Goal: Transaction & Acquisition: Subscribe to service/newsletter

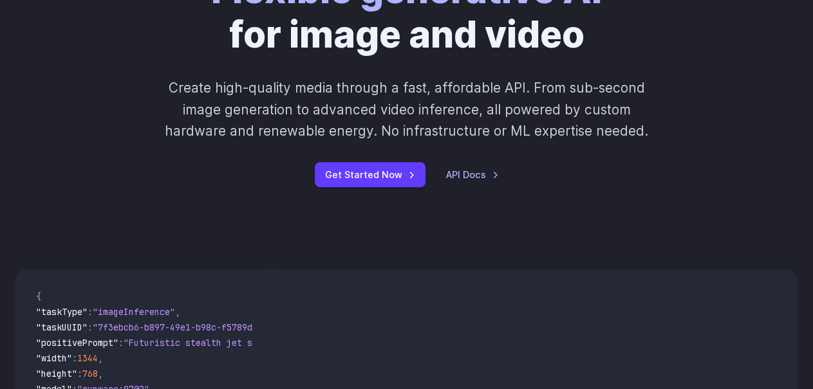
scroll to position [234, 0]
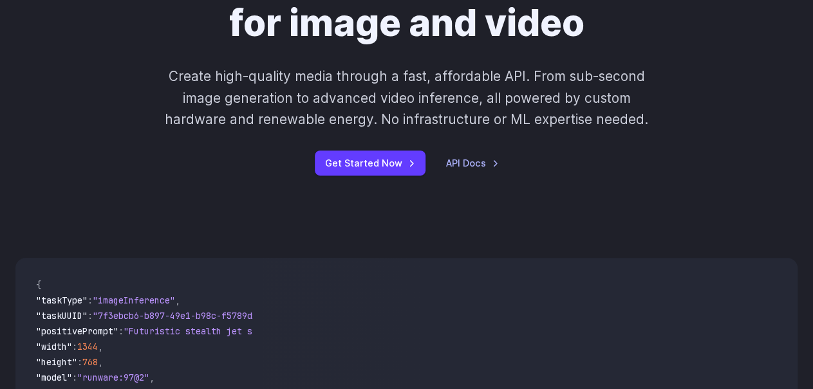
click at [812, 383] on div "**********" at bounding box center [406, 389] width 813 height 262
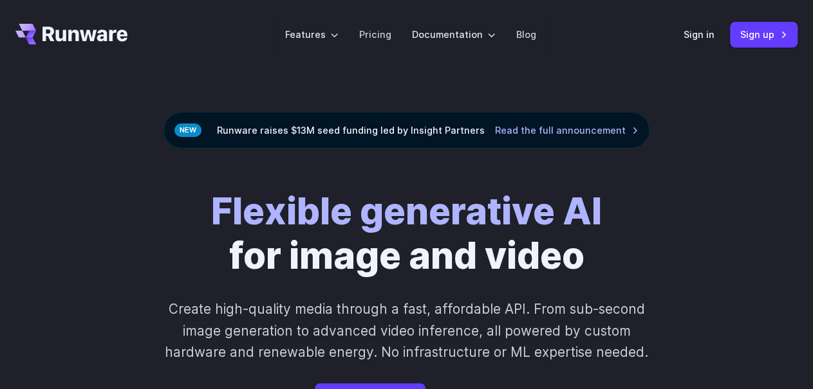
scroll to position [0, 0]
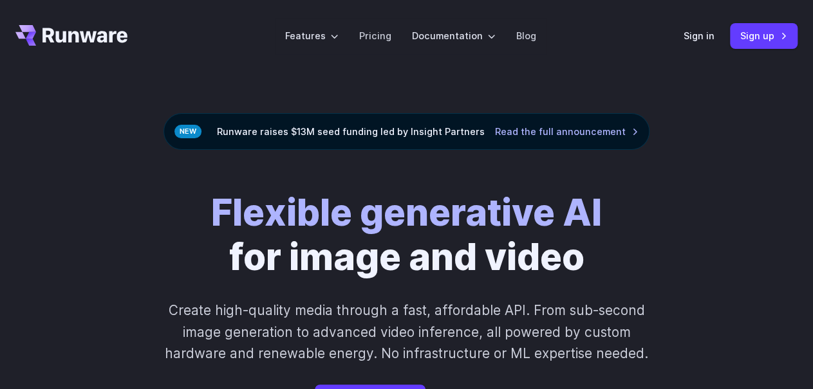
click at [24, 37] on icon "Go to /" at bounding box center [25, 32] width 21 height 14
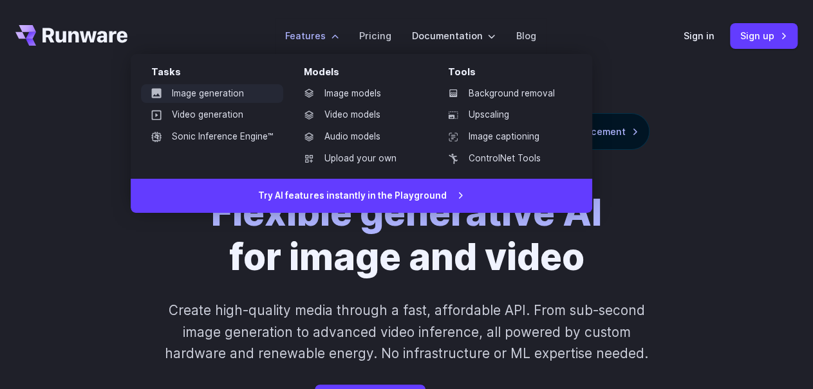
click at [236, 91] on link "Image generation" at bounding box center [212, 93] width 142 height 19
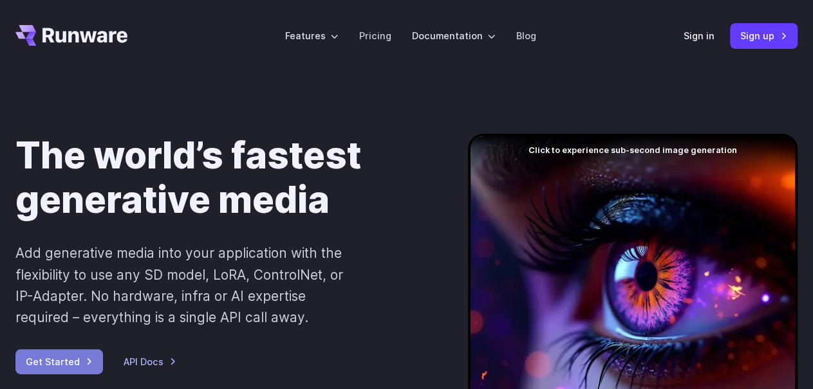
click at [32, 359] on link "Get Started" at bounding box center [59, 362] width 88 height 25
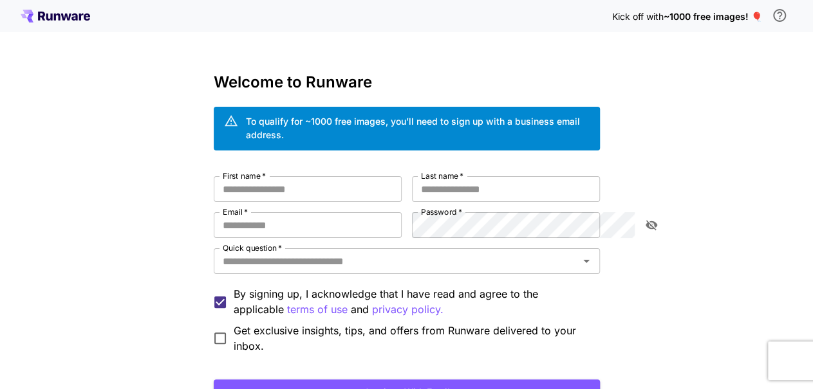
click at [66, 11] on icon at bounding box center [56, 16] width 70 height 13
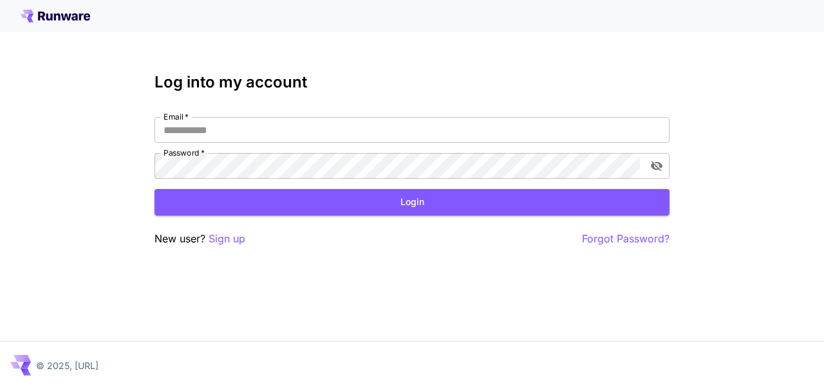
click at [66, 11] on icon at bounding box center [56, 16] width 70 height 13
click at [66, 17] on icon at bounding box center [56, 16] width 70 height 13
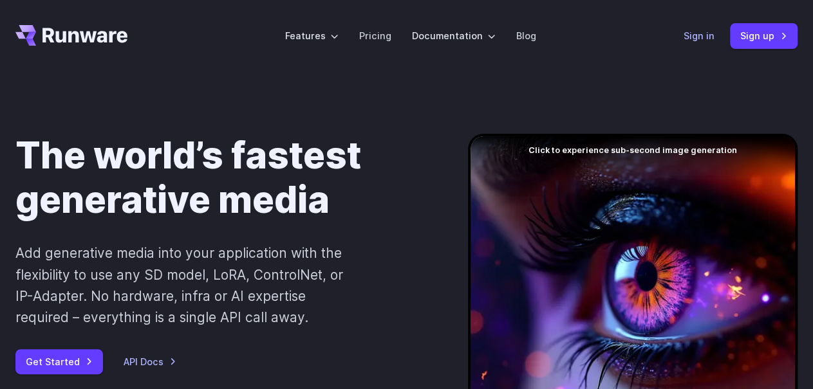
click at [695, 37] on link "Sign in" at bounding box center [699, 35] width 31 height 15
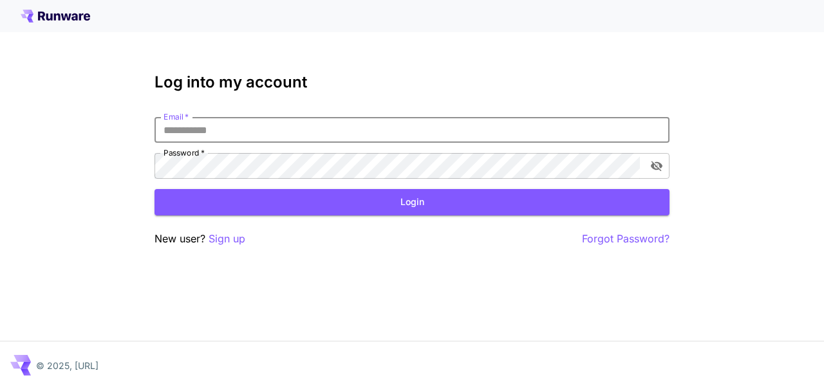
click at [355, 126] on input "Email   *" at bounding box center [411, 130] width 515 height 26
click at [341, 132] on input "*" at bounding box center [411, 130] width 515 height 26
type input "**********"
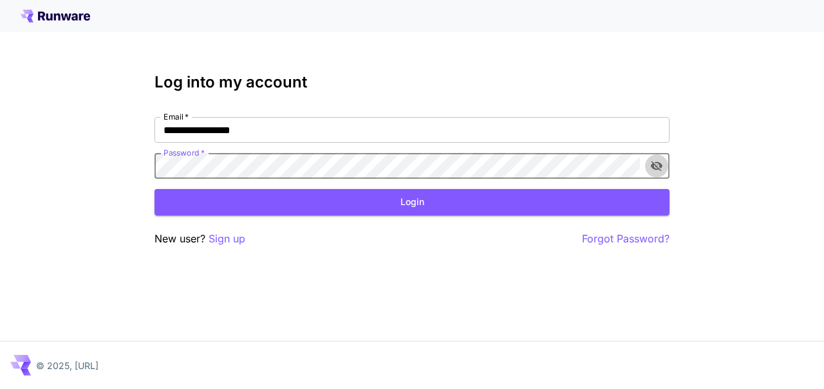
click at [659, 167] on icon "toggle password visibility" at bounding box center [656, 166] width 13 height 13
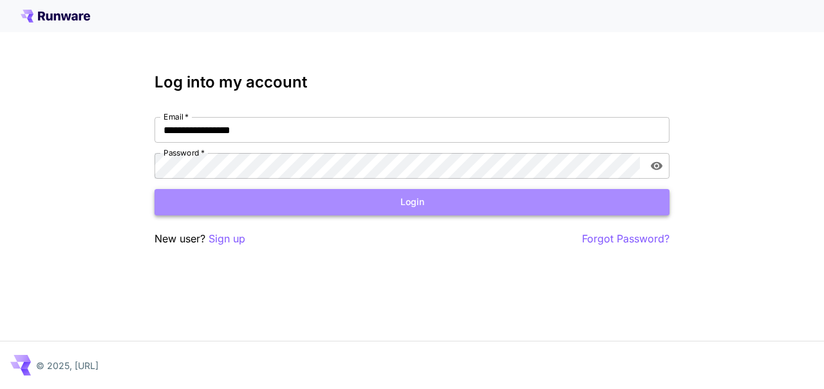
click at [418, 194] on button "Login" at bounding box center [411, 202] width 515 height 26
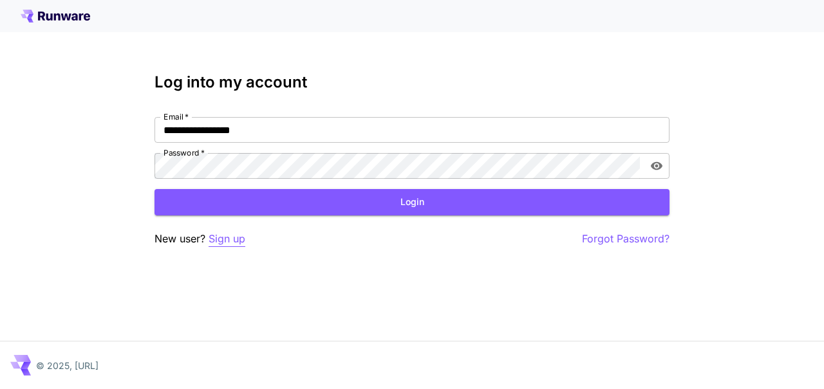
click at [227, 238] on p "Sign up" at bounding box center [227, 239] width 37 height 16
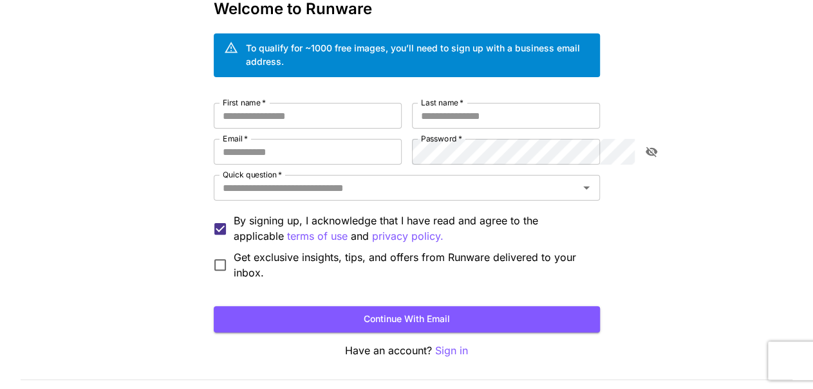
scroll to position [94, 0]
